Goal: Navigation & Orientation: Find specific page/section

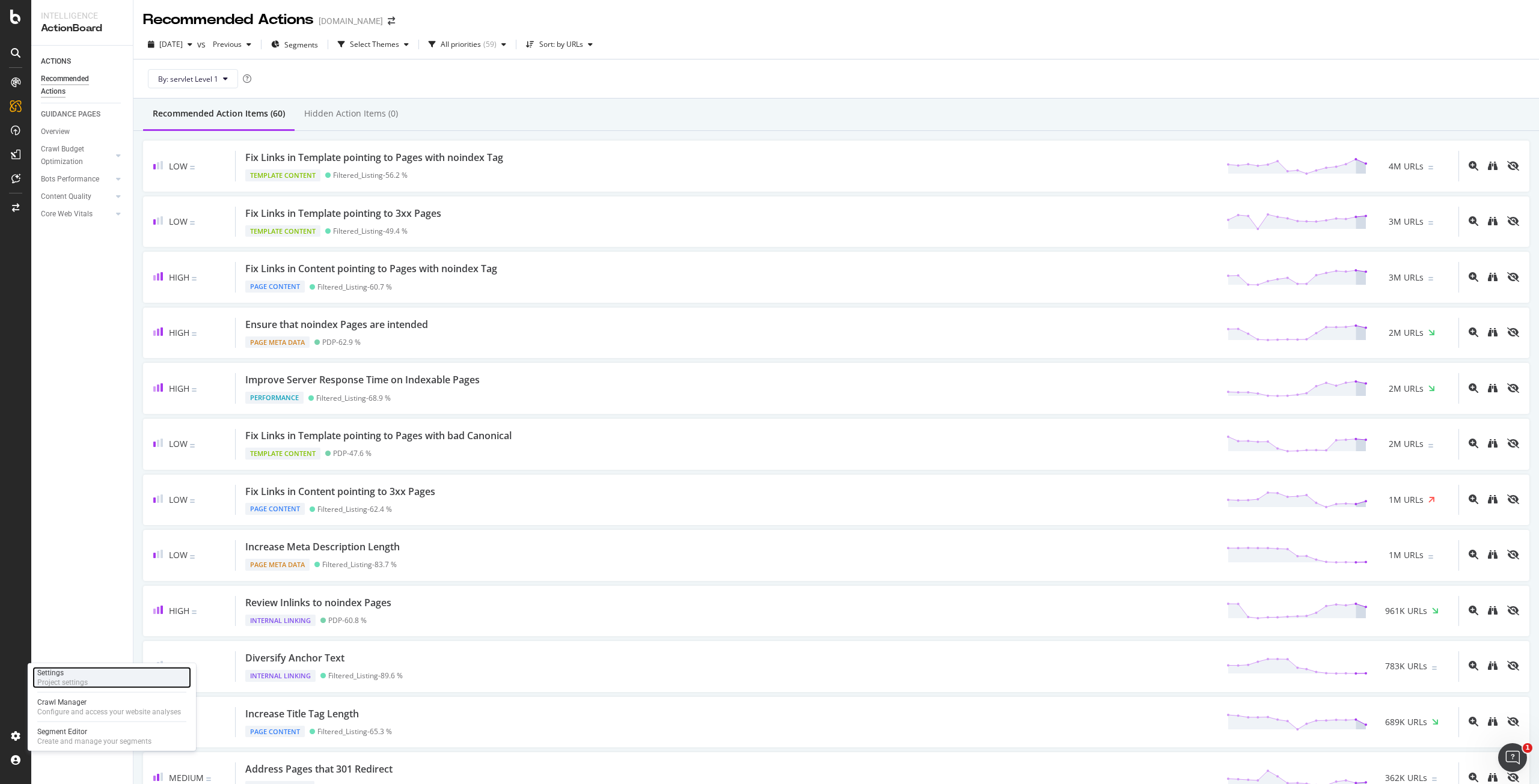
click at [84, 681] on div "Project settings" at bounding box center [63, 682] width 51 height 10
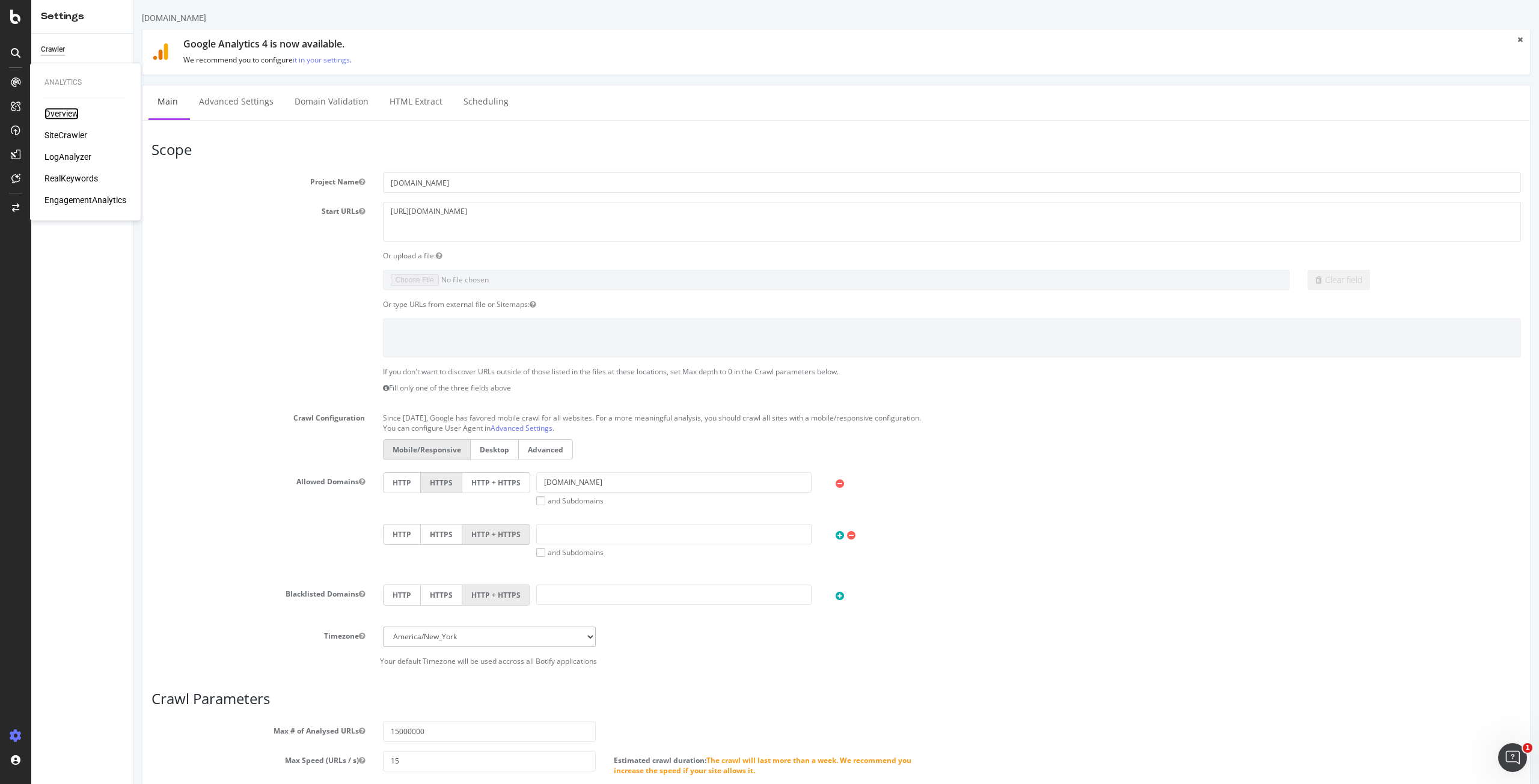
click at [58, 113] on div "Overview" at bounding box center [61, 113] width 34 height 12
